Goal: Information Seeking & Learning: Learn about a topic

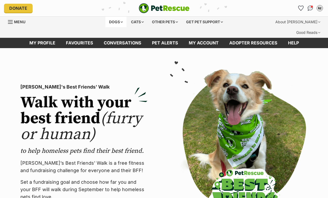
click at [117, 20] on div "Dogs" at bounding box center [115, 22] width 21 height 11
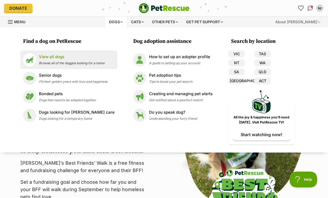
click at [83, 63] on span "Browse all of the doggos looking for a home" at bounding box center [72, 63] width 66 height 4
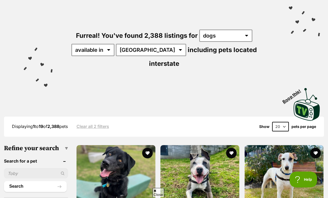
scroll to position [50, 0]
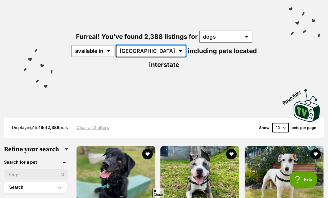
click at [140, 45] on select "Australia ACT NSW NT QLD SA TAS VIC WA" at bounding box center [151, 51] width 70 height 12
select select "QLD"
click at [117, 45] on select "Australia ACT NSW NT QLD SA TAS VIC WA" at bounding box center [151, 51] width 70 height 12
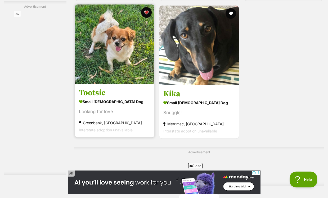
scroll to position [1164, 0]
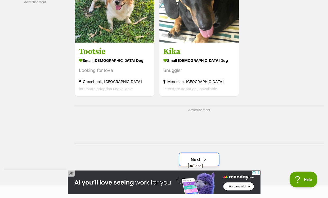
click at [197, 153] on link "Next" at bounding box center [199, 159] width 40 height 13
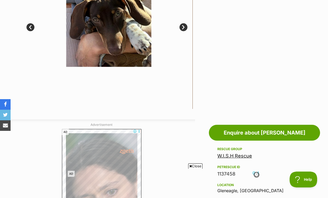
scroll to position [328, 0]
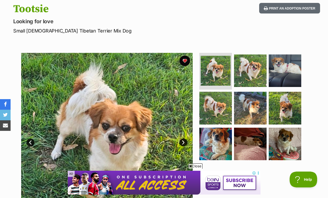
scroll to position [67, 0]
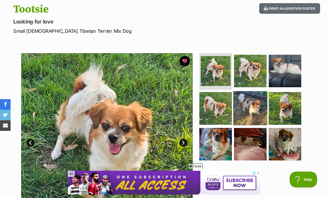
click at [248, 97] on img at bounding box center [250, 108] width 34 height 34
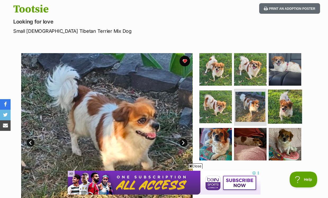
click at [290, 98] on img at bounding box center [285, 107] width 34 height 34
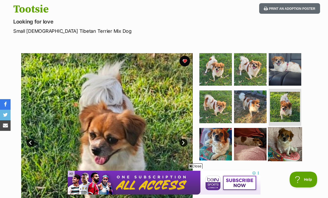
click at [288, 128] on img at bounding box center [285, 144] width 34 height 34
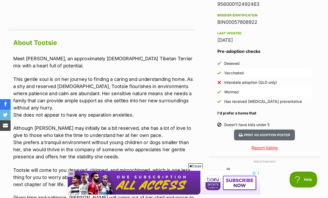
scroll to position [447, 0]
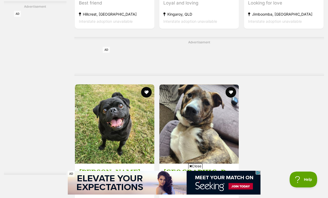
scroll to position [1160, 0]
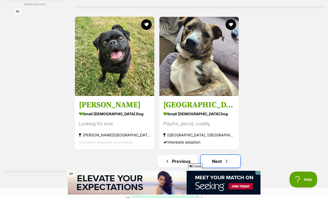
click at [214, 155] on link "Next" at bounding box center [221, 161] width 40 height 13
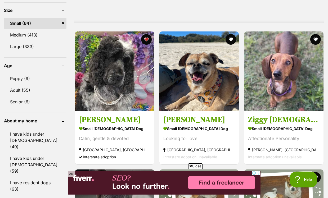
scroll to position [538, 0]
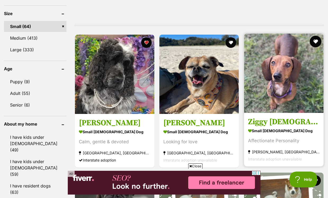
click at [315, 36] on button "favourite" at bounding box center [316, 42] width 12 height 12
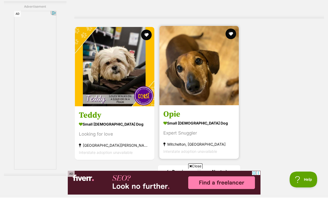
scroll to position [1271, 0]
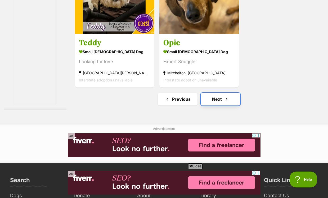
click at [221, 93] on link "Next" at bounding box center [221, 99] width 40 height 13
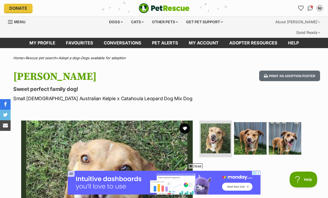
scroll to position [77, 0]
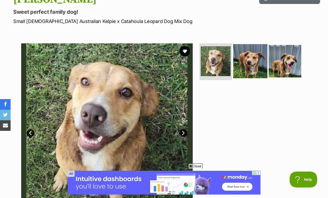
click at [240, 60] on img at bounding box center [250, 61] width 34 height 34
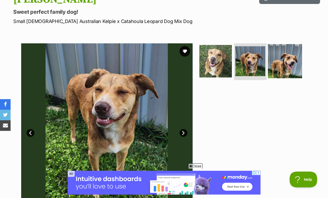
click at [279, 58] on img at bounding box center [285, 61] width 34 height 34
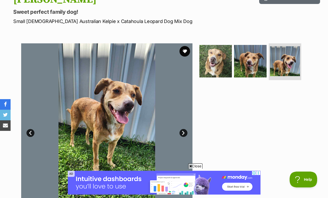
scroll to position [0, 0]
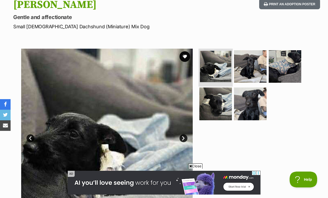
scroll to position [72, 0]
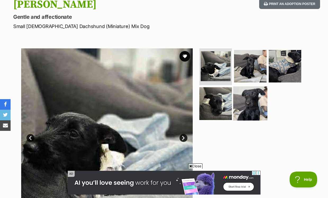
click at [249, 97] on img at bounding box center [250, 104] width 34 height 34
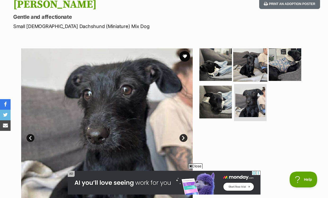
click at [253, 57] on img at bounding box center [250, 64] width 34 height 34
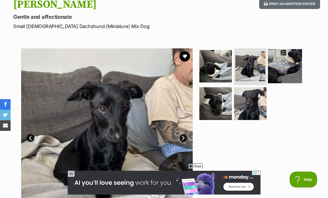
click at [274, 64] on img at bounding box center [285, 66] width 34 height 34
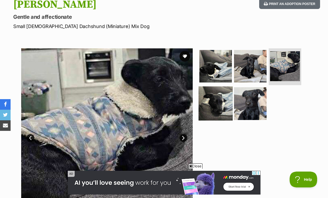
click at [212, 91] on img at bounding box center [215, 104] width 34 height 34
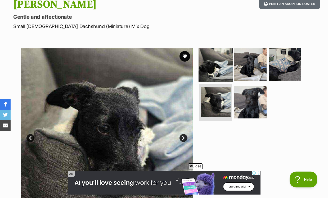
click at [220, 55] on img at bounding box center [215, 64] width 34 height 34
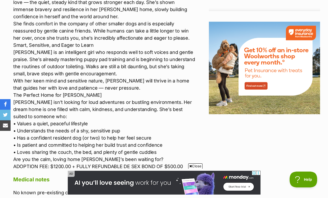
scroll to position [655, 0]
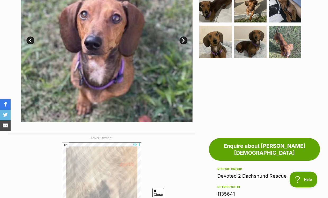
scroll to position [199, 0]
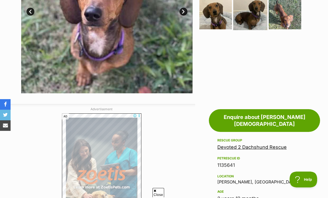
click at [257, 7] on img at bounding box center [250, 13] width 34 height 34
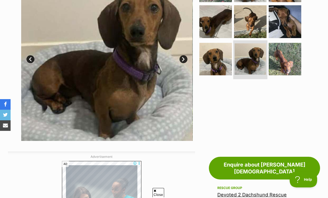
scroll to position [114, 0]
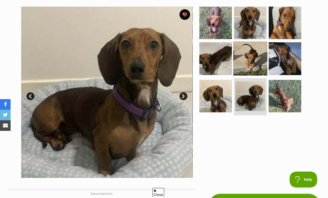
click at [257, 42] on img at bounding box center [250, 59] width 34 height 34
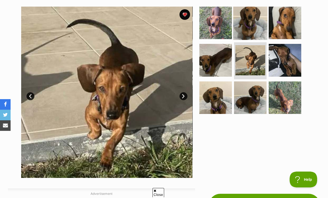
click at [253, 22] on img at bounding box center [250, 23] width 34 height 34
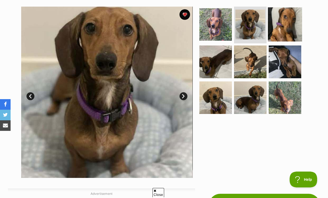
click at [282, 17] on img at bounding box center [285, 24] width 34 height 34
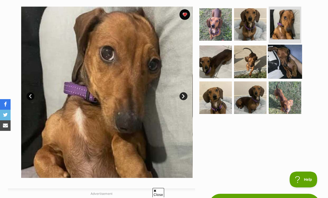
click at [282, 61] on img at bounding box center [285, 62] width 34 height 34
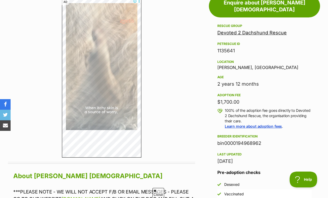
scroll to position [362, 0]
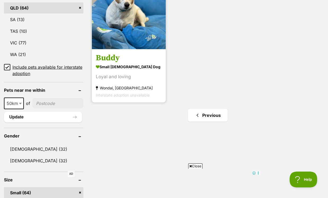
scroll to position [427, 0]
